Goal: Find specific fact: Find specific fact

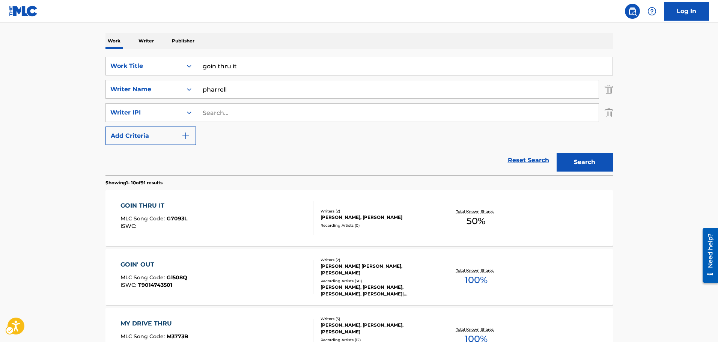
scroll to position [107, 0]
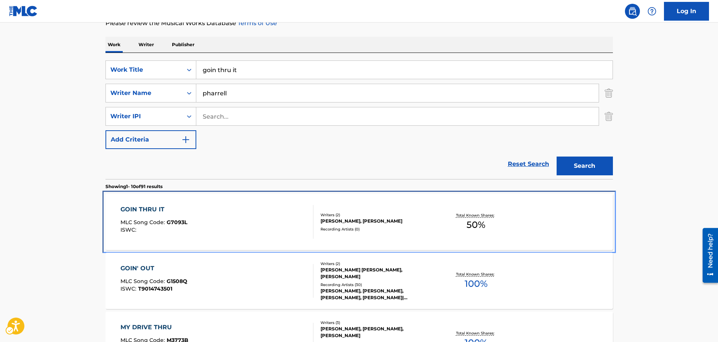
click at [298, 235] on div "GOIN THRU IT MLC Song Code : G7093L ISWC :" at bounding box center [217, 222] width 193 height 34
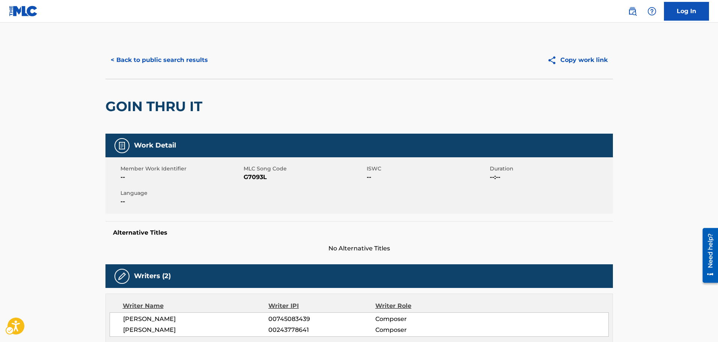
click at [259, 174] on span "MLC Song Code - G7093L" at bounding box center [304, 177] width 121 height 9
copy span "G7093L"
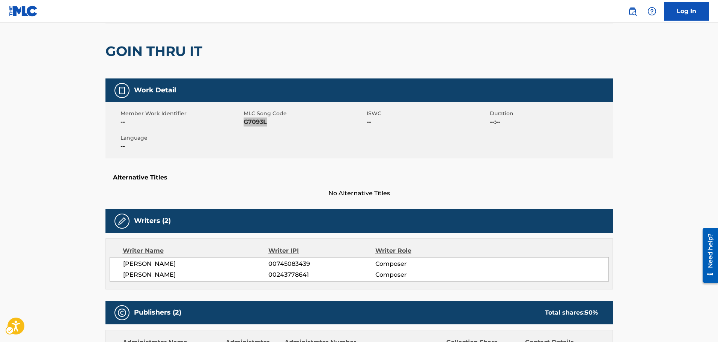
scroll to position [113, 0]
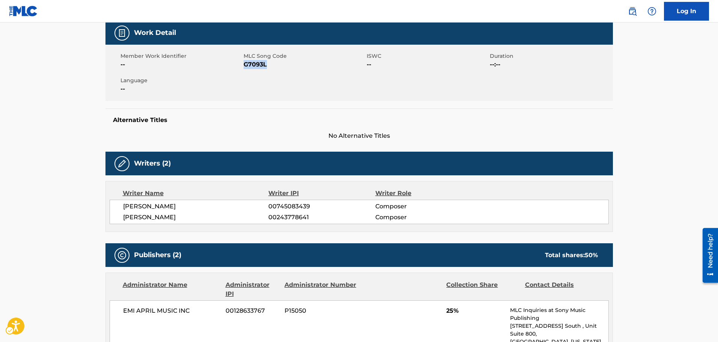
click at [140, 209] on span "[PERSON_NAME]" at bounding box center [196, 206] width 146 height 9
copy div "[PERSON_NAME]"
